Goal: Find specific page/section: Find specific page/section

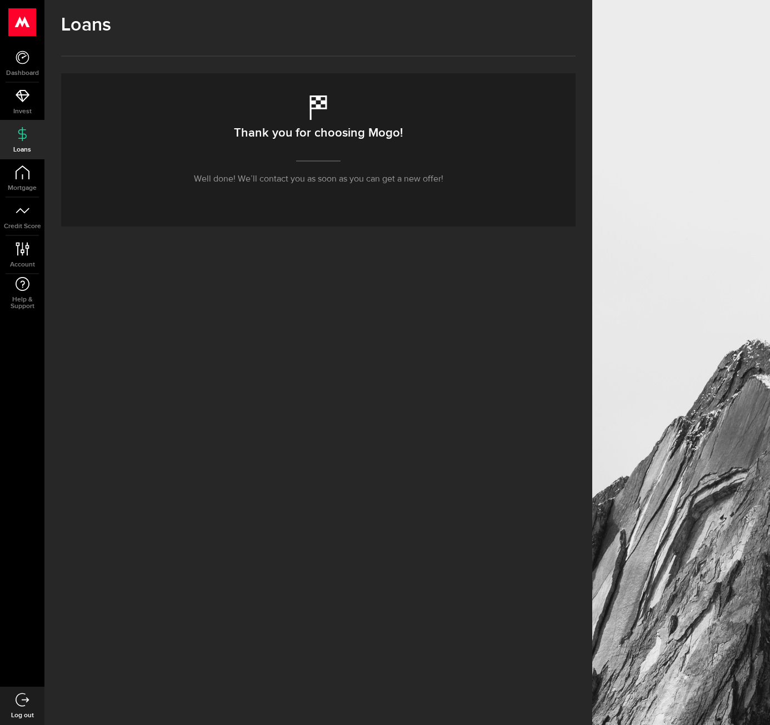
click at [28, 134] on icon at bounding box center [23, 134] width 14 height 14
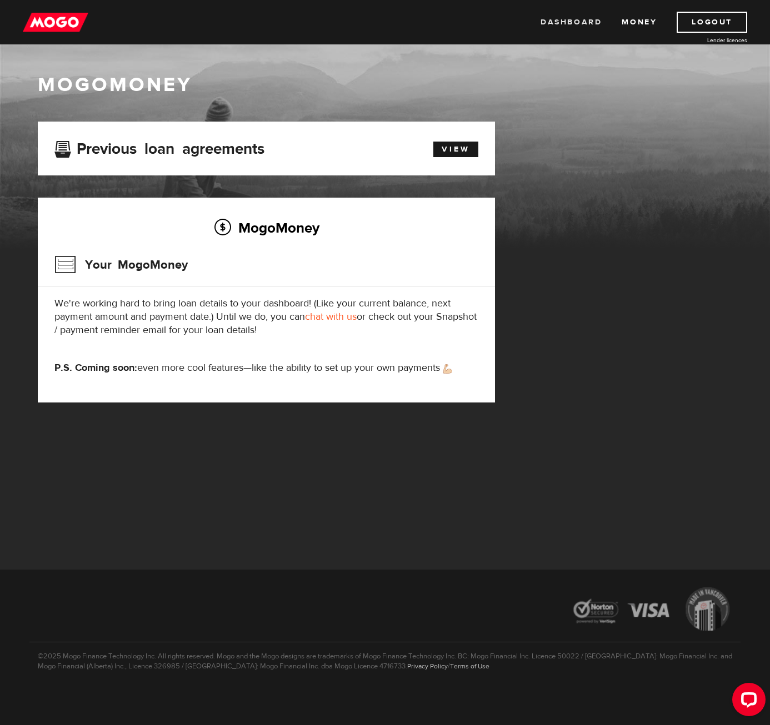
click at [592, 26] on link "Dashboard" at bounding box center [570, 22] width 61 height 21
click at [113, 260] on h3 "Your MogoMoney" at bounding box center [120, 264] width 133 height 29
click at [270, 225] on h2 "MogoMoney" at bounding box center [266, 227] width 424 height 23
click at [321, 310] on p "We're working hard to bring loan details to your dashboard! (Like your current …" at bounding box center [266, 317] width 424 height 40
click at [322, 312] on link "chat with us" at bounding box center [331, 316] width 52 height 13
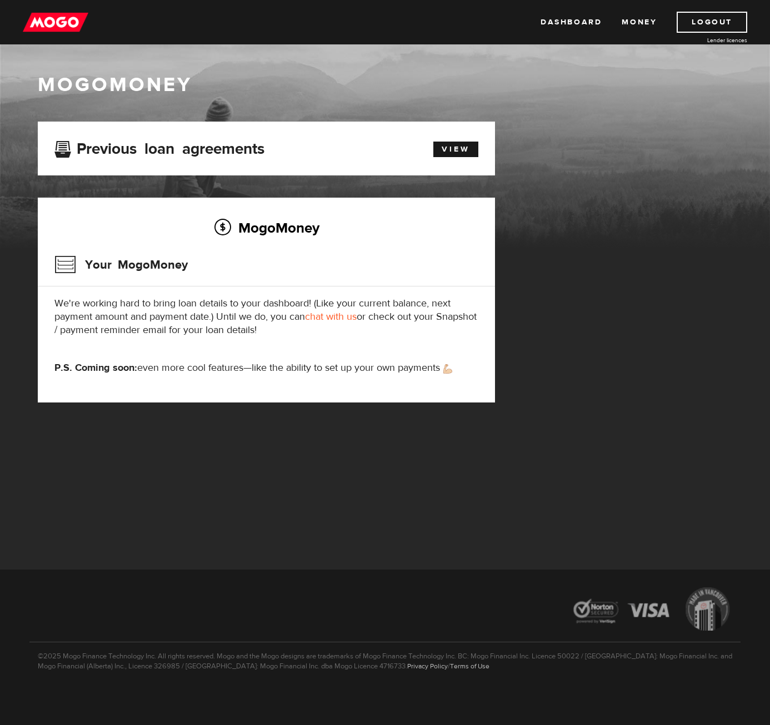
click at [44, 26] on img at bounding box center [56, 22] width 66 height 21
click at [460, 145] on link "View" at bounding box center [455, 150] width 45 height 16
